Goal: Obtain resource: Download file/media

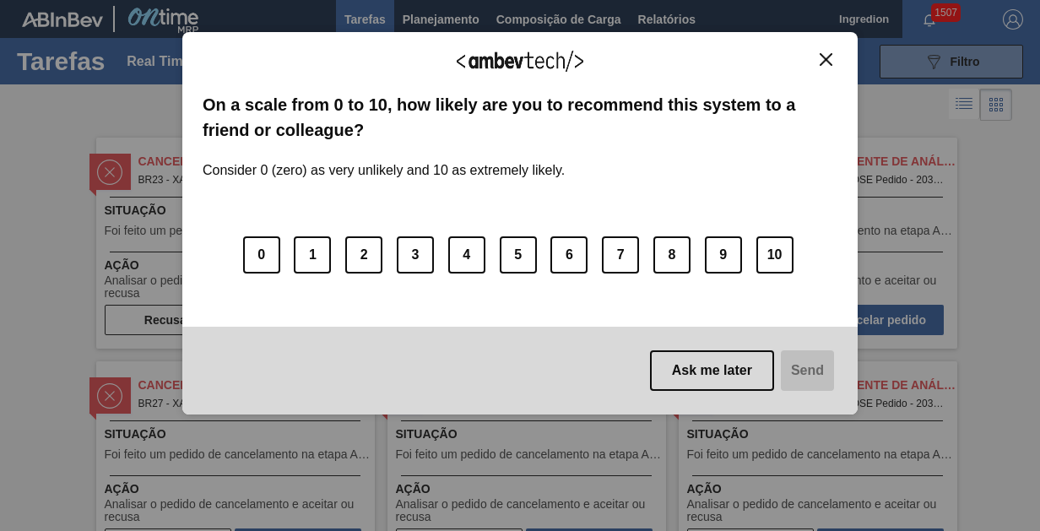
click at [826, 58] on img "Close" at bounding box center [826, 59] width 13 height 13
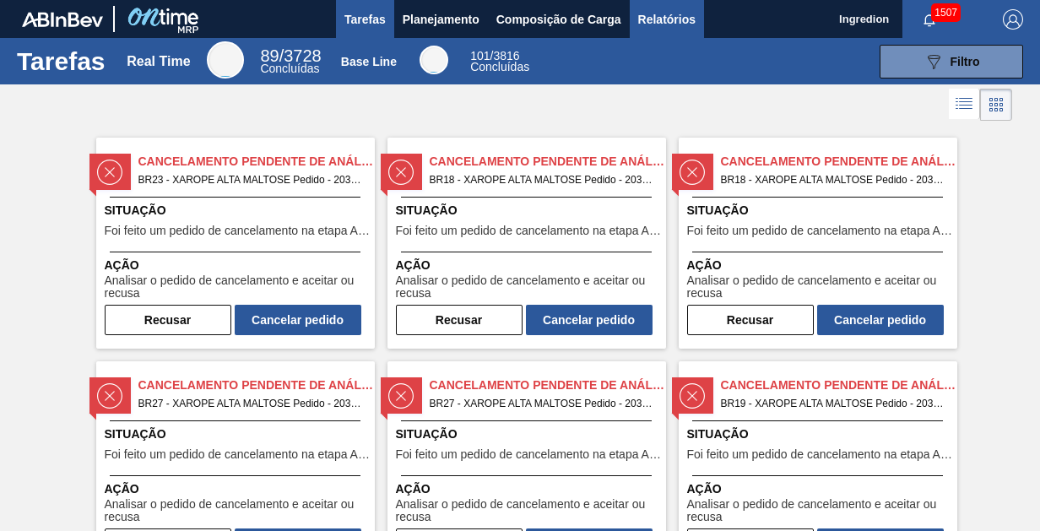
click at [665, 19] on span "Relatórios" at bounding box center [666, 19] width 57 height 20
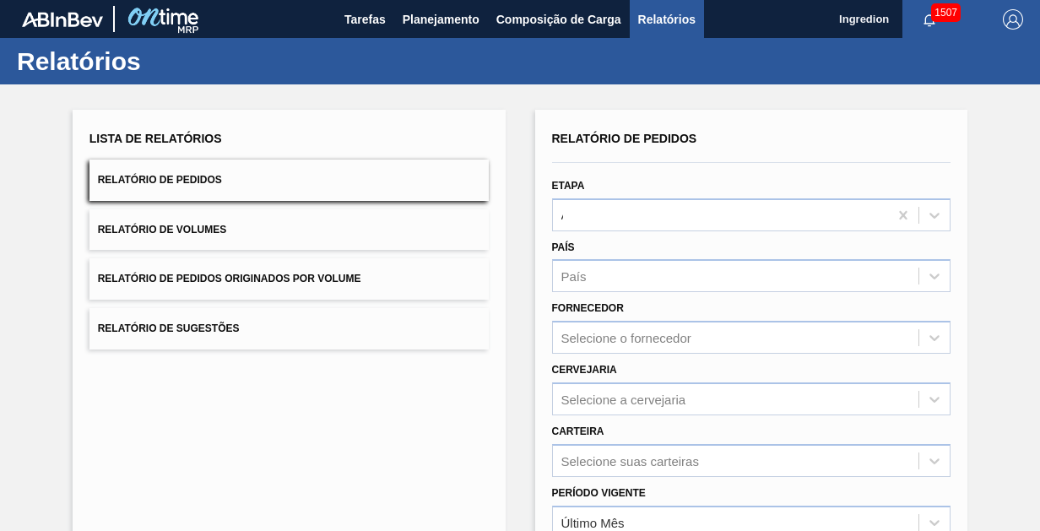
type input "Aguardando Faturamento"
type input "Xarope"
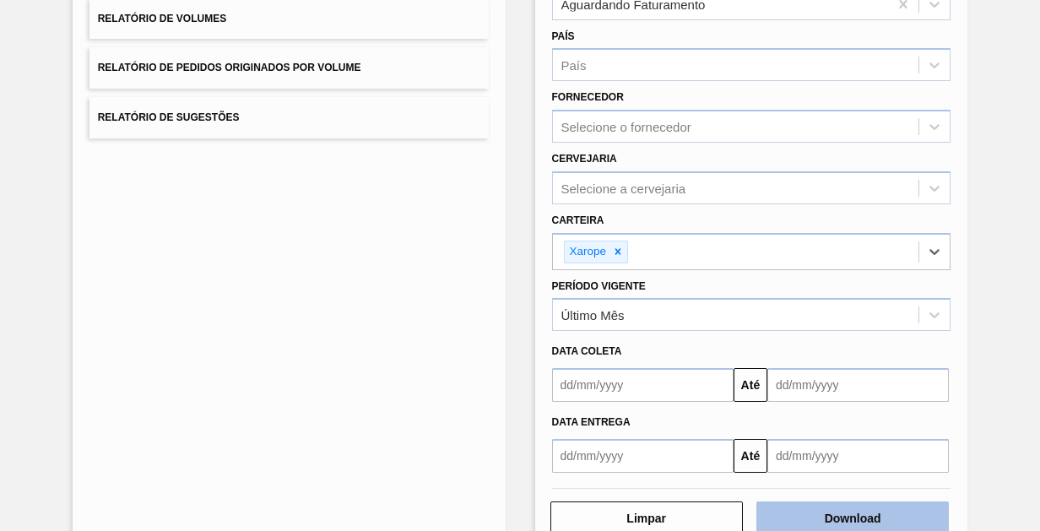
click at [850, 515] on button "Download" at bounding box center [852, 518] width 192 height 34
